Goal: Use online tool/utility: Utilize a website feature to perform a specific function

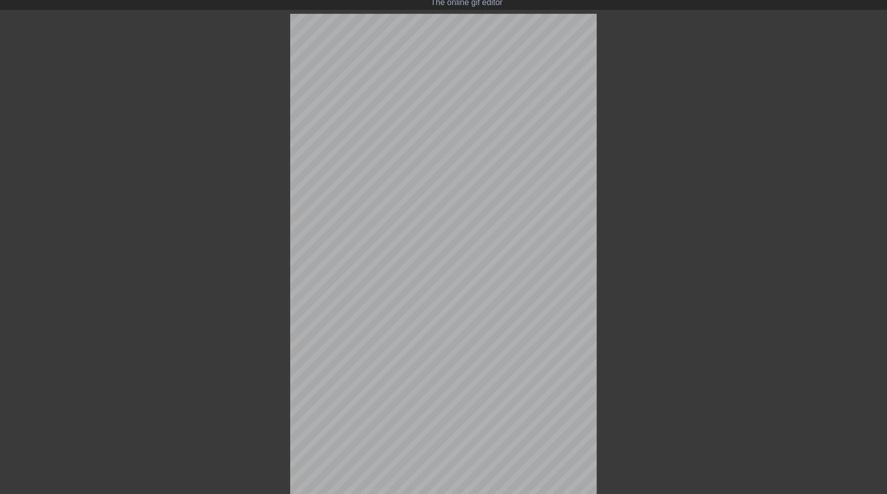
scroll to position [100, 0]
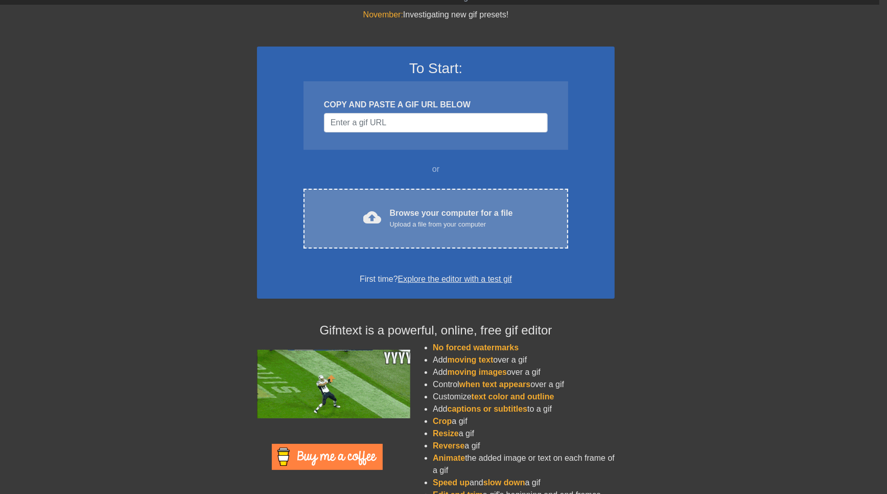
scroll to position [0, 8]
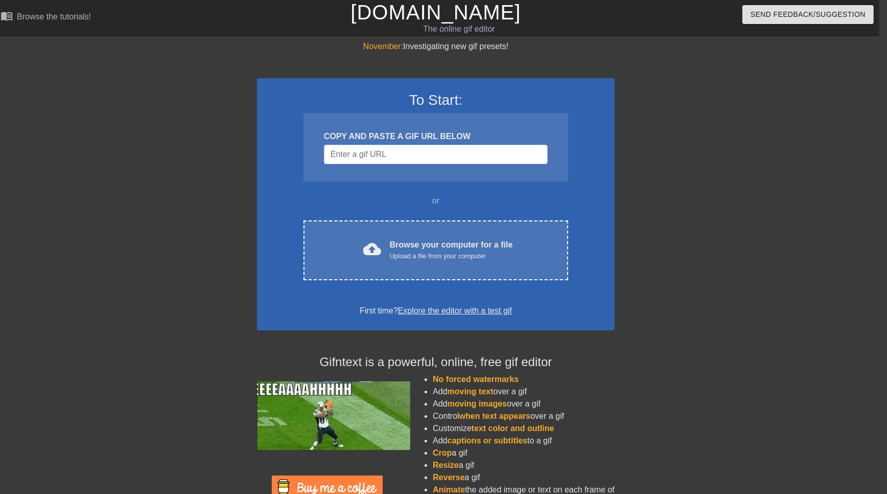
scroll to position [51, 8]
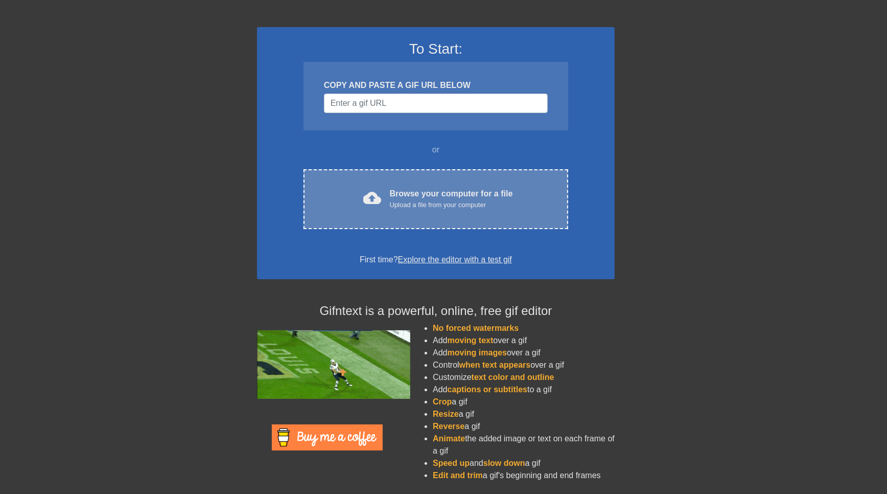
click at [443, 194] on div "Browse your computer for a file Upload a file from your computer" at bounding box center [451, 199] width 123 height 22
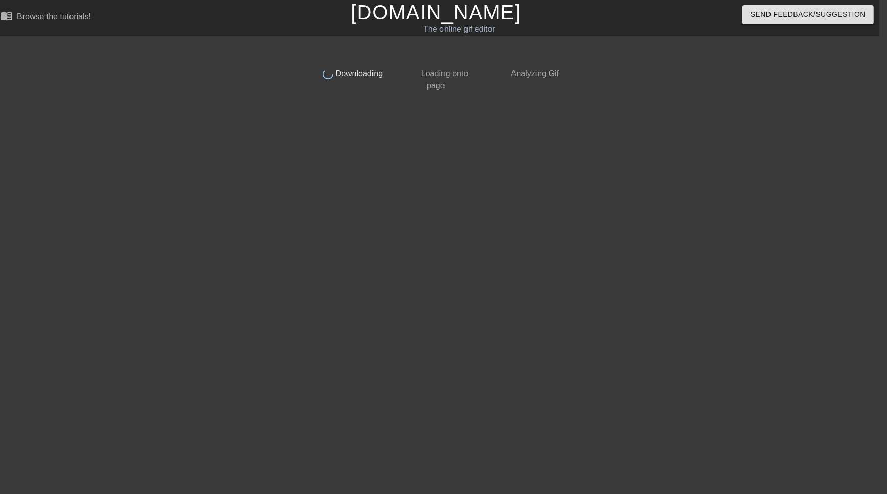
scroll to position [0, 8]
click at [704, 195] on div at bounding box center [657, 193] width 153 height 307
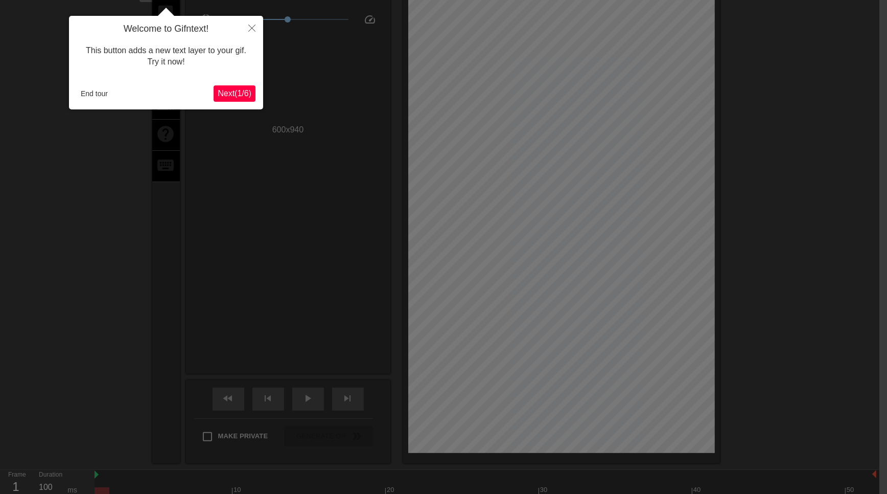
scroll to position [25, 8]
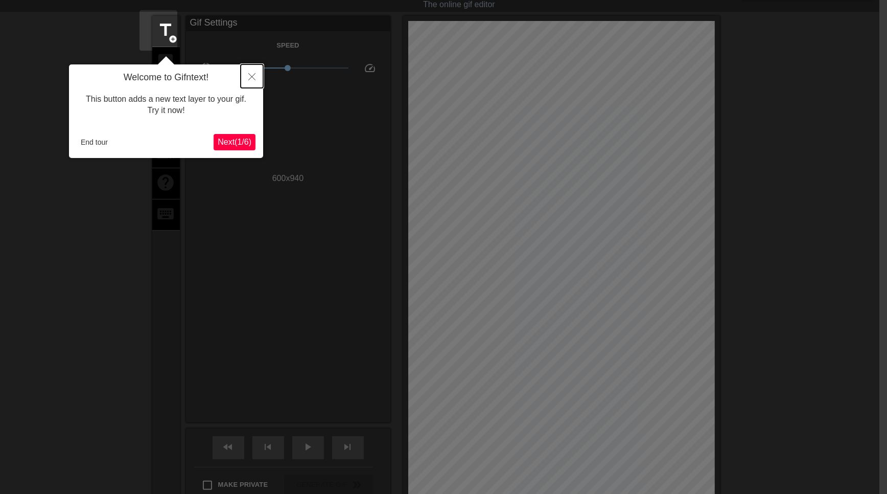
click at [252, 76] on icon "Close" at bounding box center [251, 76] width 7 height 7
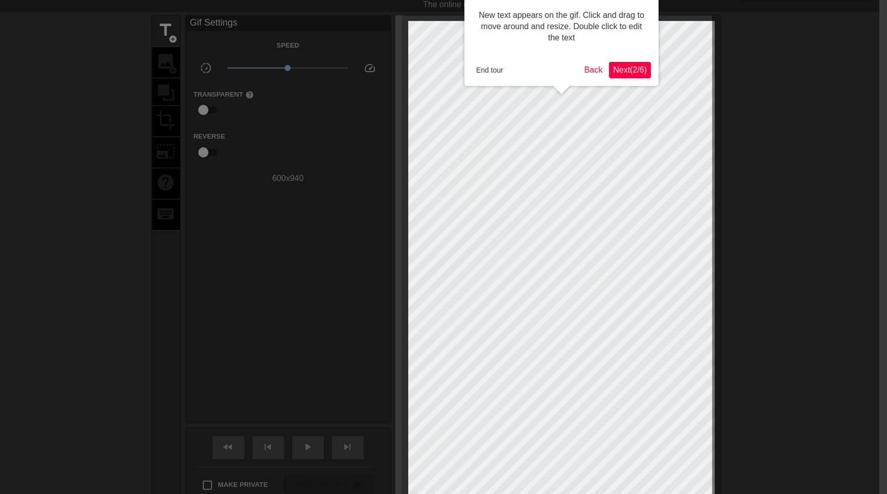
scroll to position [0, 8]
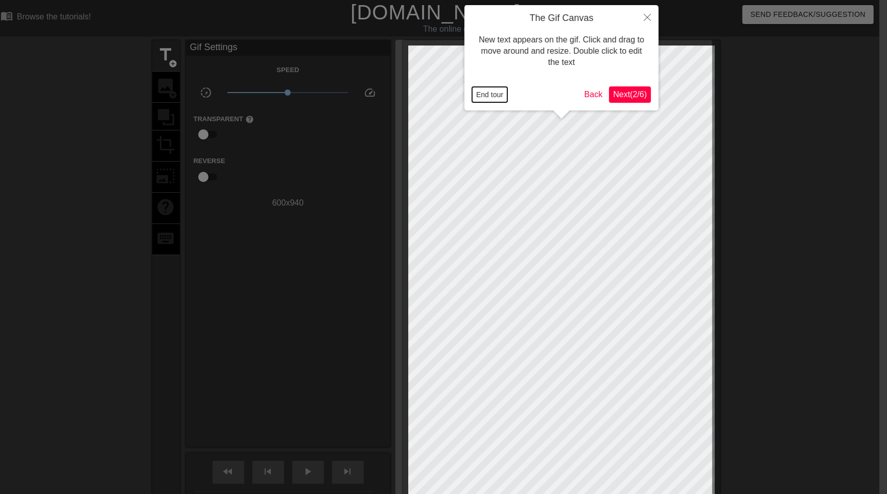
click at [475, 91] on button "End tour" at bounding box center [489, 94] width 35 height 15
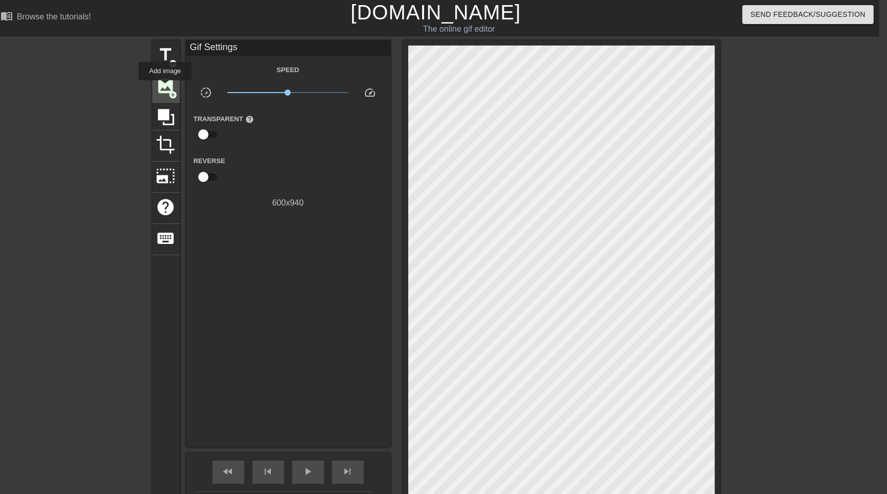
click at [166, 87] on span "image" at bounding box center [165, 85] width 19 height 19
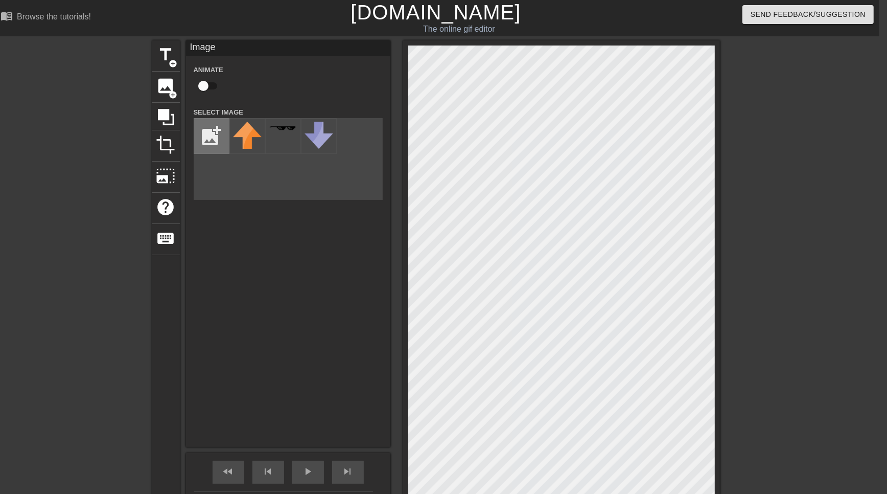
click at [212, 141] on input "file" at bounding box center [211, 136] width 35 height 35
type input "C:\fakepath\ios-emoji-weary-face-11536088816vkxvxjqtbg.png"
click at [254, 148] on img at bounding box center [247, 136] width 29 height 29
click at [269, 354] on div "Image Animate Select Image add_photo_alternate" at bounding box center [288, 243] width 204 height 406
click at [300, 469] on div "play_arrow" at bounding box center [308, 471] width 32 height 23
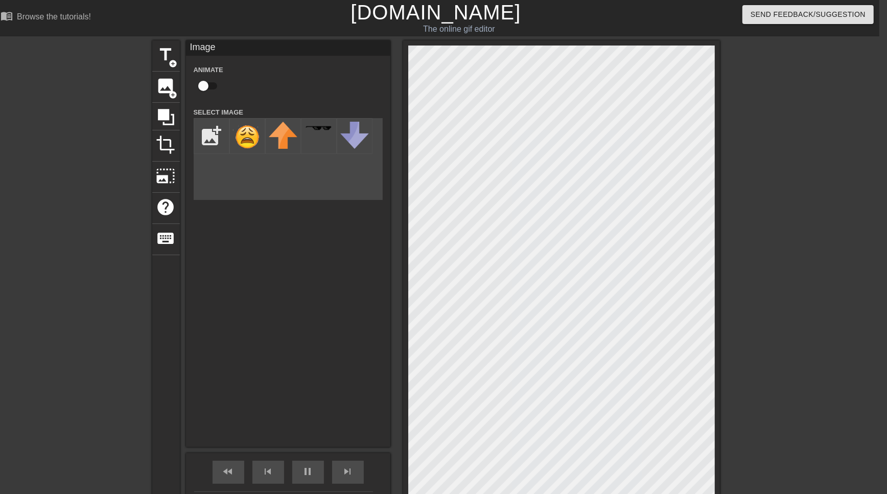
scroll to position [104, 8]
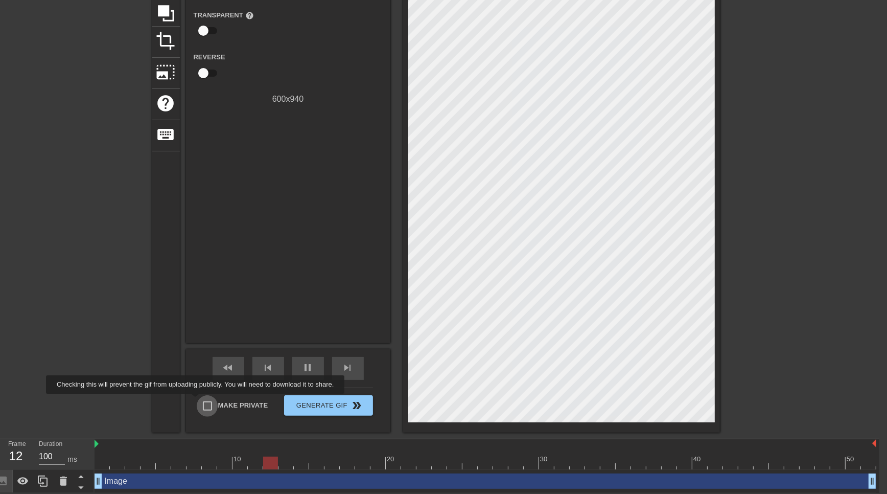
click at [203, 401] on input "Make Private" at bounding box center [207, 405] width 21 height 21
checkbox input "true"
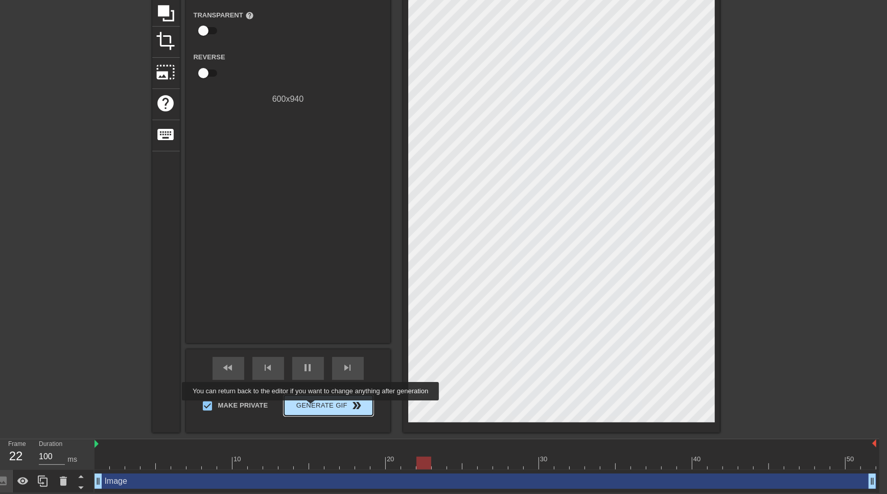
click at [317, 407] on span "Generate Gif double_arrow" at bounding box center [328, 405] width 80 height 12
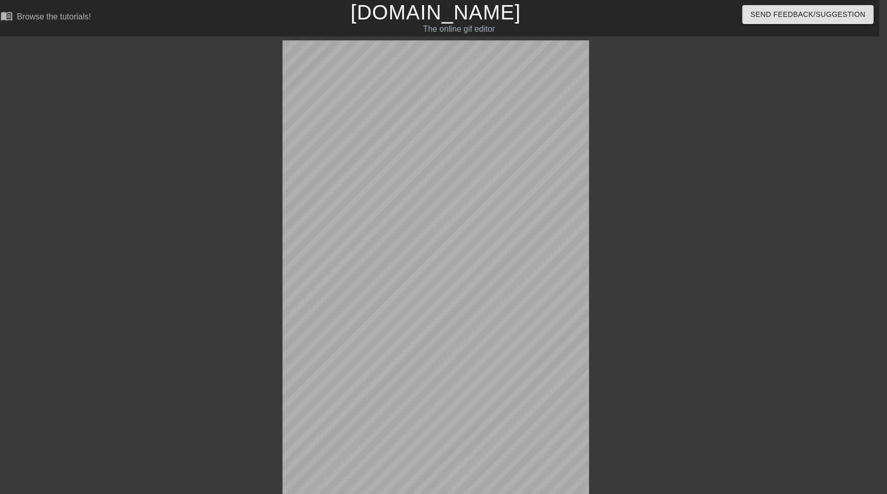
scroll to position [100, 8]
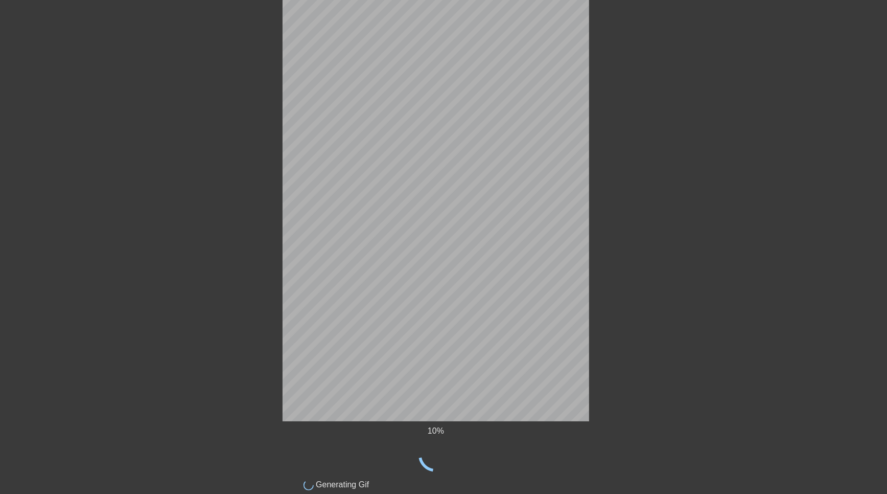
click at [728, 166] on div at bounding box center [677, 94] width 153 height 307
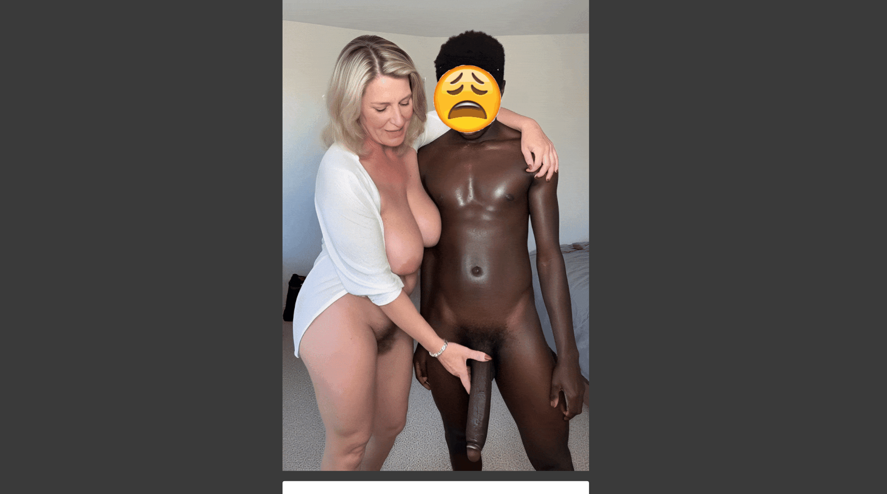
scroll to position [179, 8]
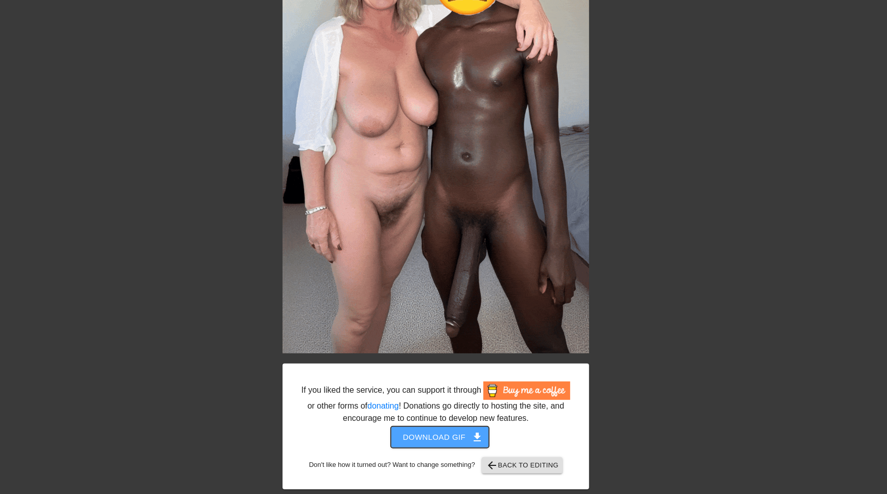
click at [424, 432] on span "Download gif get_app" at bounding box center [440, 436] width 74 height 13
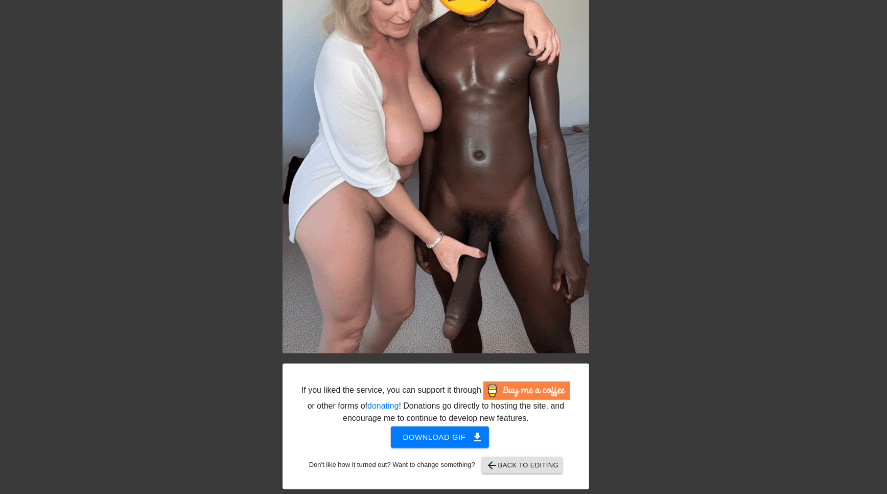
click at [681, 128] on div at bounding box center [677, 26] width 153 height 307
